Goal: Information Seeking & Learning: Understand process/instructions

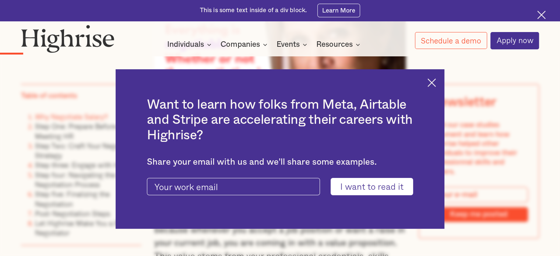
scroll to position [946, 0]
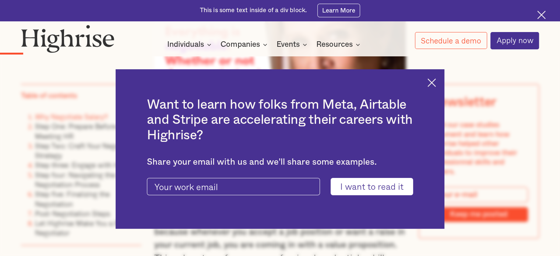
click at [433, 84] on img at bounding box center [431, 82] width 8 height 8
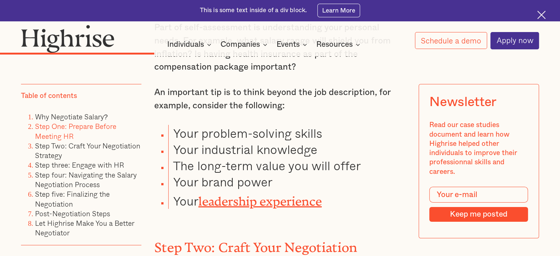
scroll to position [2701, 0]
click at [419, 100] on div "Newsletter Read our case studies document and learn how Highrise helped other i…" at bounding box center [479, 161] width 120 height 154
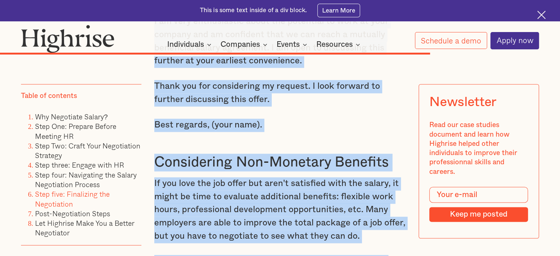
scroll to position [6733, 0]
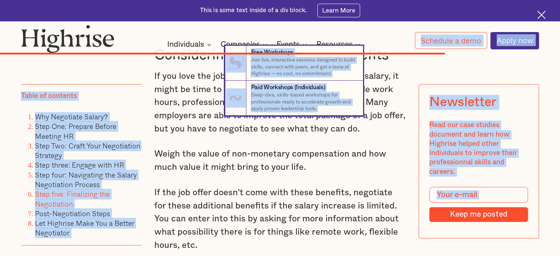
drag, startPoint x: 156, startPoint y: 150, endPoint x: 215, endPoint y: 79, distance: 92.0
click at [202, 87] on nav "7 Free Workshops Join live, interactive sessions designed to build skills, conn…" at bounding box center [280, 81] width 560 height 70
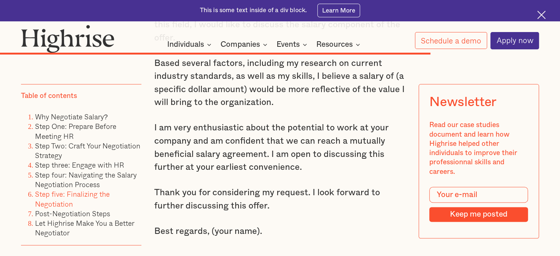
scroll to position [6519, 0]
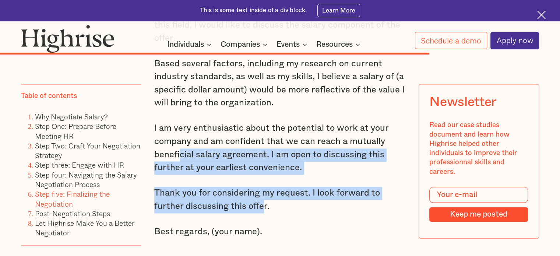
drag, startPoint x: 261, startPoint y: 176, endPoint x: 180, endPoint y: 120, distance: 98.5
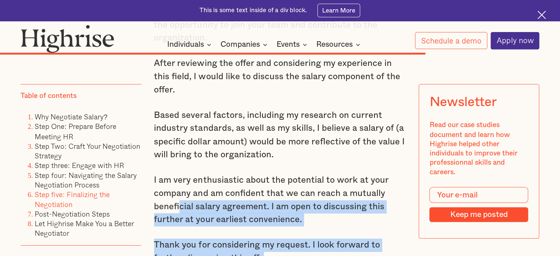
scroll to position [6468, 0]
click at [542, 14] on img at bounding box center [541, 15] width 8 height 8
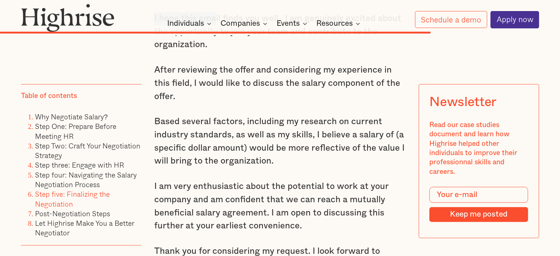
scroll to position [6393, 0]
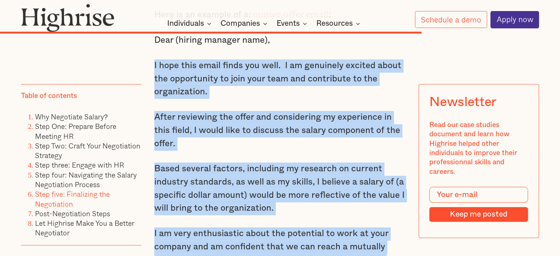
drag, startPoint x: 153, startPoint y: 86, endPoint x: 312, endPoint y: 243, distance: 223.9
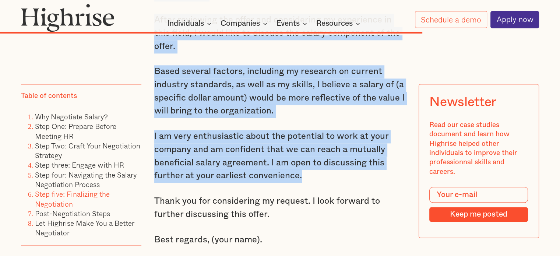
scroll to position [6492, 0]
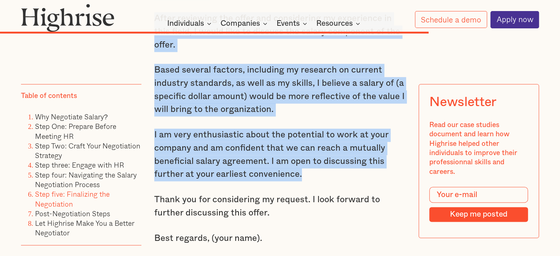
copy div "I hope this email finds you well. I am genuinely excited about the opportunity …"
